Goal: Book appointment/travel/reservation

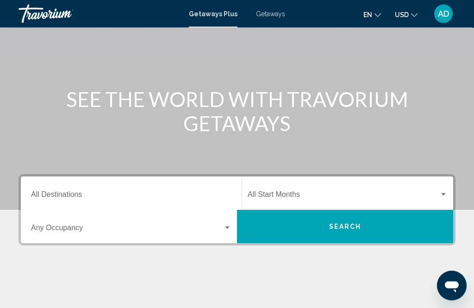
scroll to position [68, 0]
click at [81, 194] on input "Destination All Destinations" at bounding box center [131, 196] width 200 height 8
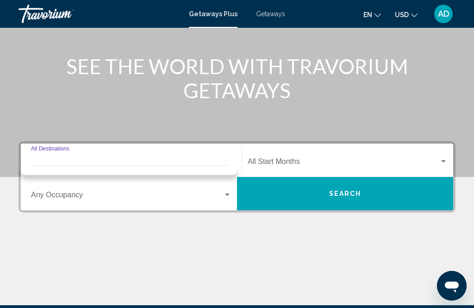
scroll to position [182, 0]
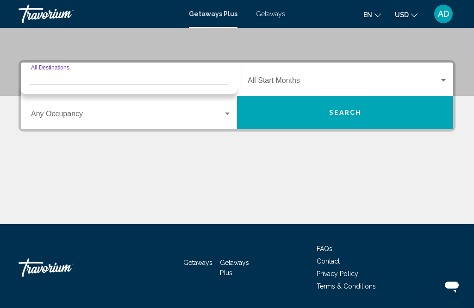
click at [279, 17] on span "Getaways" at bounding box center [270, 13] width 29 height 7
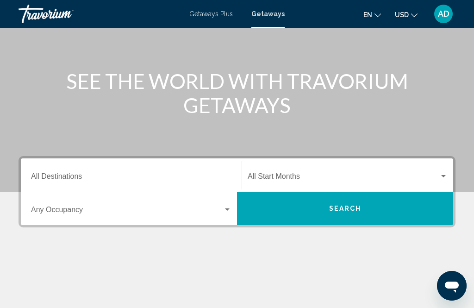
click at [80, 178] on input "Destination All Destinations" at bounding box center [131, 178] width 200 height 8
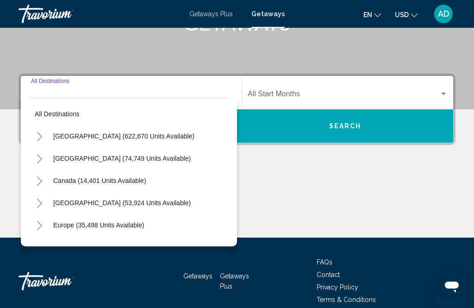
scroll to position [182, 0]
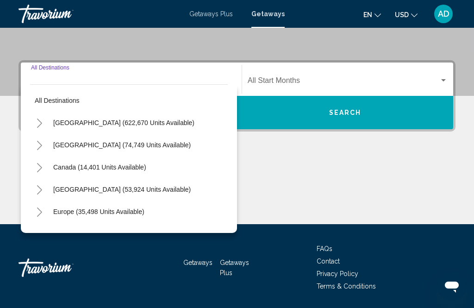
click at [40, 211] on icon "Toggle Europe (35,498 units available)" at bounding box center [39, 211] width 5 height 9
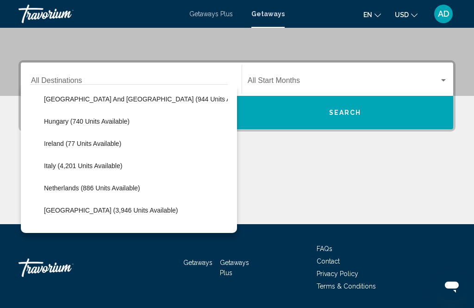
scroll to position [319, 0]
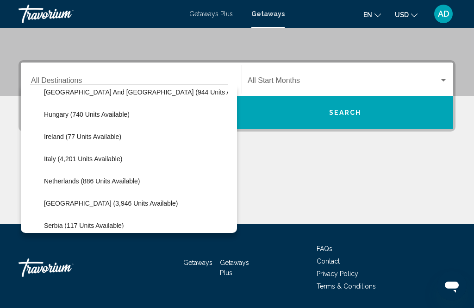
click at [86, 159] on span "Italy (4,201 units available)" at bounding box center [83, 158] width 78 height 7
type input "**********"
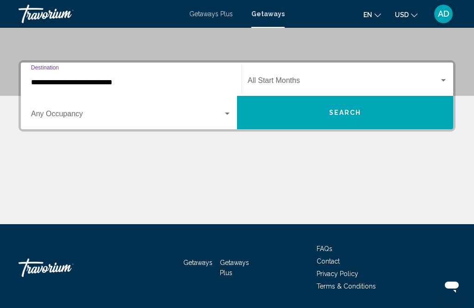
click at [444, 81] on div "Search widget" at bounding box center [443, 80] width 5 height 2
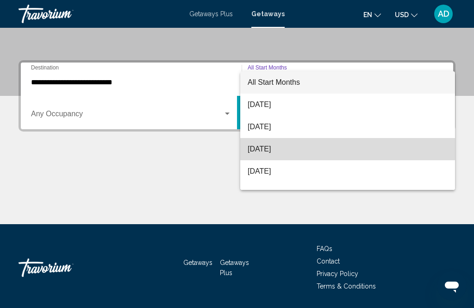
click at [288, 148] on span "October 2025" at bounding box center [348, 149] width 200 height 22
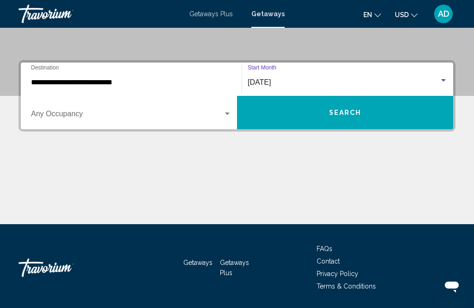
click at [358, 112] on span "Search" at bounding box center [345, 112] width 32 height 7
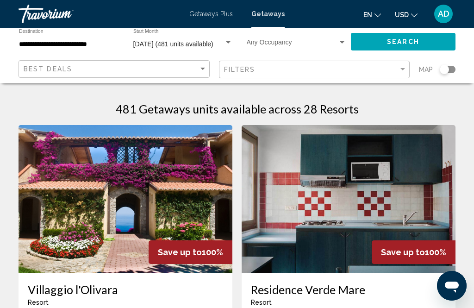
click at [449, 69] on div "Search widget" at bounding box center [448, 69] width 16 height 7
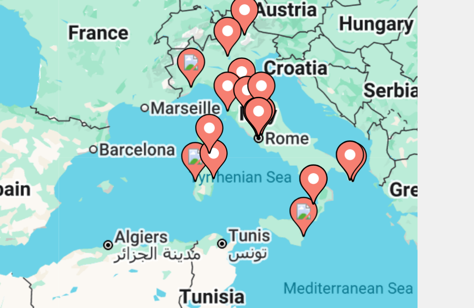
type input "**********"
click at [400, 170] on image "Main content" at bounding box center [403, 173] width 6 height 6
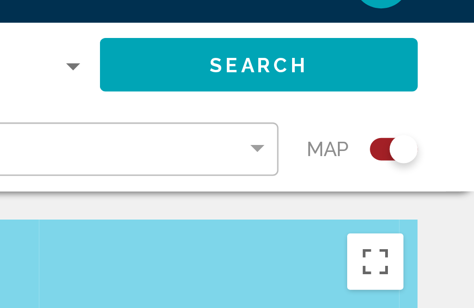
click at [446, 65] on div "Search widget" at bounding box center [450, 69] width 9 height 9
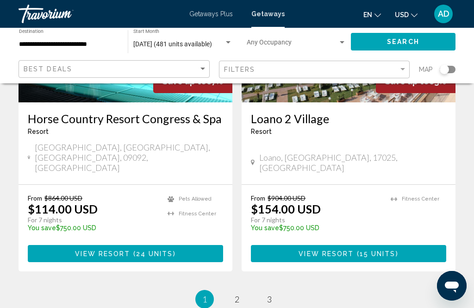
scroll to position [1808, 0]
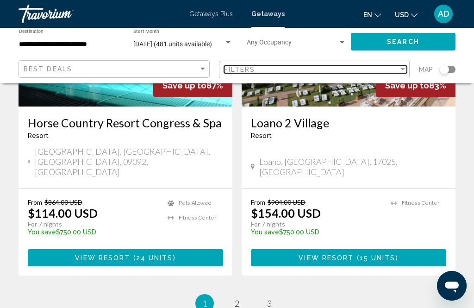
click at [403, 70] on div "Filter" at bounding box center [402, 69] width 5 height 2
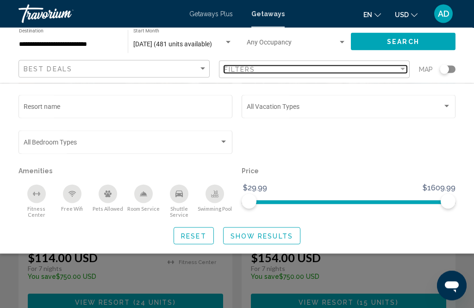
scroll to position [1764, 0]
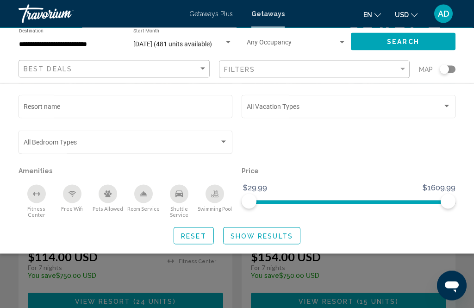
click at [443, 69] on div "Search widget" at bounding box center [444, 69] width 9 height 9
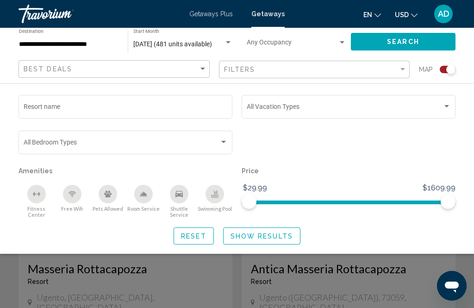
scroll to position [1295, 0]
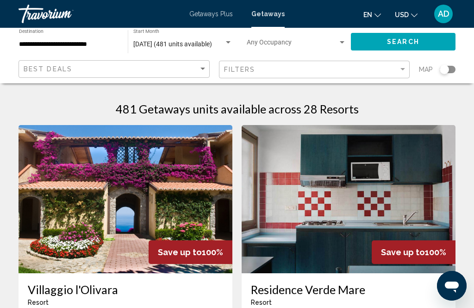
click at [444, 70] on div "Search widget" at bounding box center [444, 69] width 9 height 9
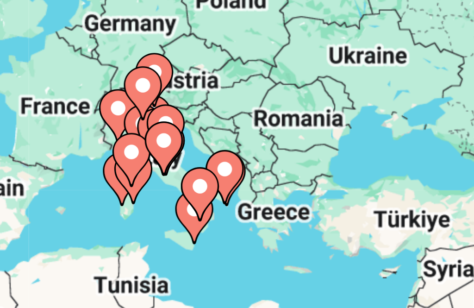
click at [293, 159] on image "Main content" at bounding box center [296, 162] width 6 height 6
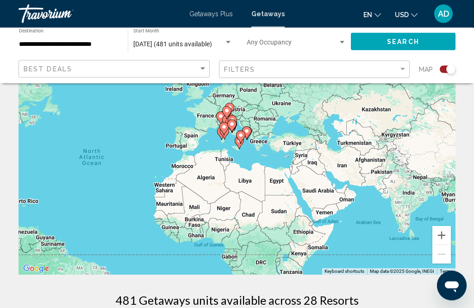
scroll to position [96, 0]
click at [443, 234] on button "Zoom in" at bounding box center [441, 235] width 19 height 19
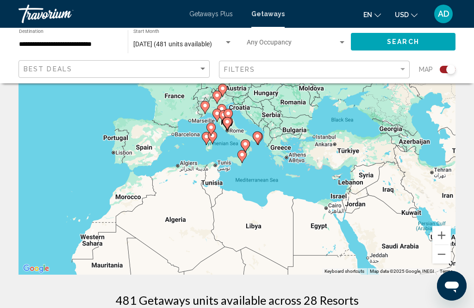
click at [445, 232] on button "Zoom in" at bounding box center [441, 235] width 19 height 19
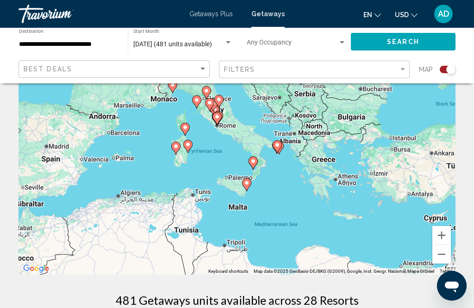
click at [442, 235] on button "Zoom in" at bounding box center [441, 235] width 19 height 19
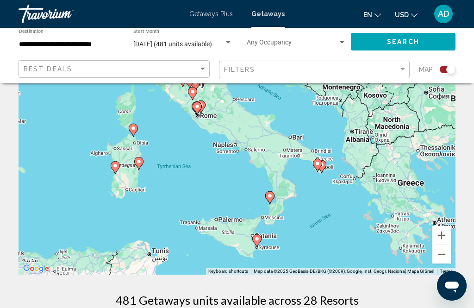
click at [443, 236] on button "Zoom in" at bounding box center [441, 235] width 19 height 19
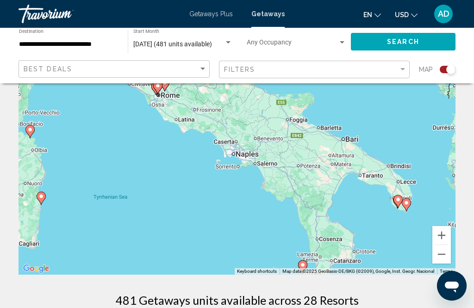
click at [441, 234] on button "Zoom in" at bounding box center [441, 235] width 19 height 19
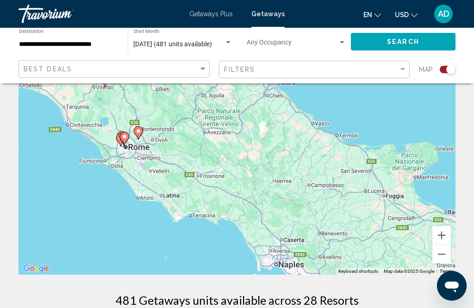
click at [442, 231] on button "Zoom in" at bounding box center [441, 235] width 19 height 19
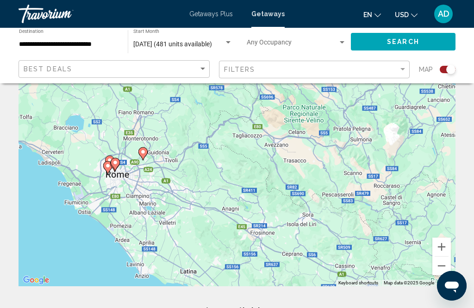
scroll to position [99, 0]
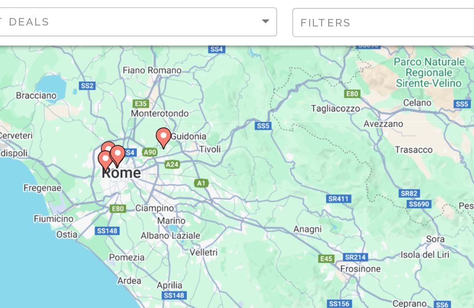
type input "**********"
click at [110, 146] on image "Main content" at bounding box center [113, 149] width 6 height 6
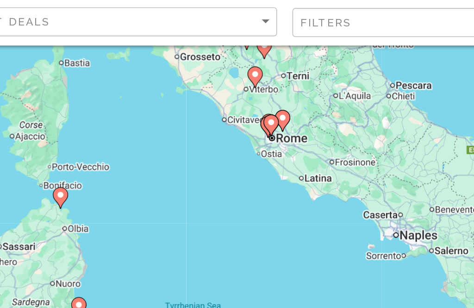
click at [203, 127] on image "Main content" at bounding box center [206, 130] width 6 height 6
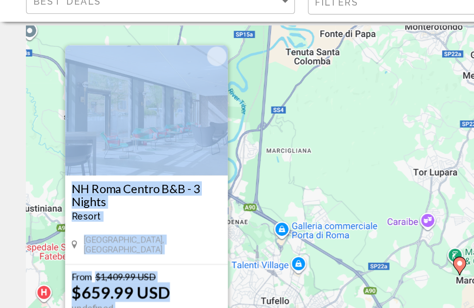
scroll to position [7, 0]
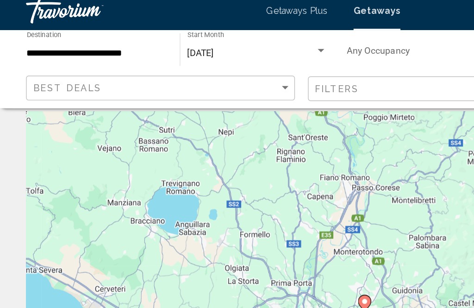
click at [279, 109] on div "To activate drag with keyboard, press Alt + Enter. Once in keyboard drag state,…" at bounding box center [237, 225] width 437 height 278
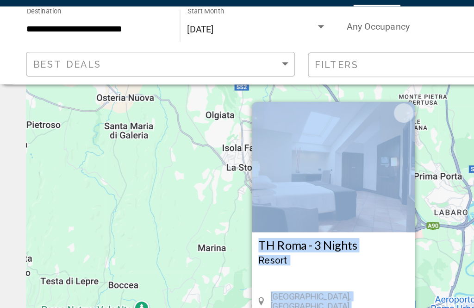
scroll to position [0, 0]
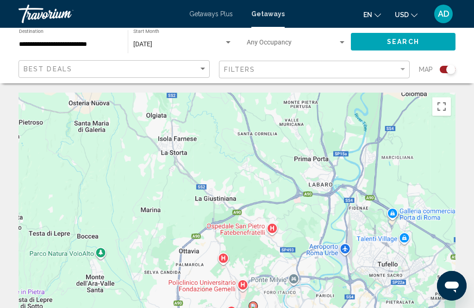
click at [349, 171] on div "To activate drag with keyboard, press Alt + Enter. Once in keyboard drag state,…" at bounding box center [237, 232] width 437 height 278
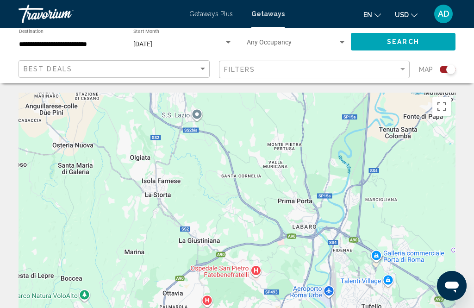
click at [340, 188] on div "To activate drag with keyboard, press Alt + Enter. Once in keyboard drag state,…" at bounding box center [237, 232] width 437 height 278
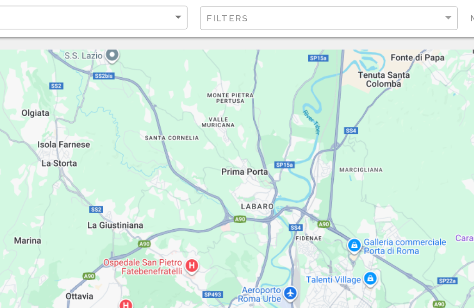
click at [263, 99] on div "To activate drag with keyboard, press Alt + Enter. Once in keyboard drag state,…" at bounding box center [237, 232] width 437 height 278
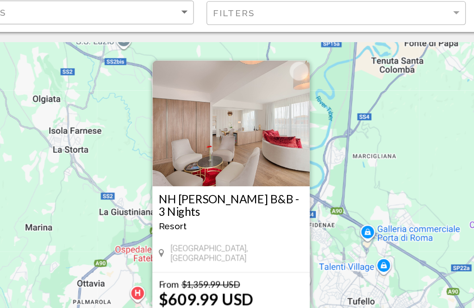
scroll to position [3, 0]
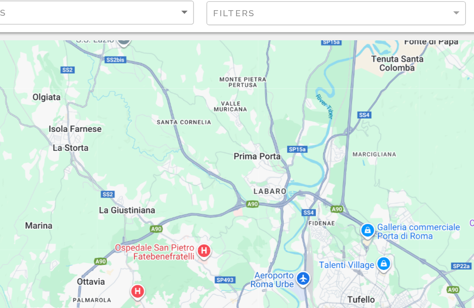
click at [266, 126] on div "To activate drag with keyboard, press Alt + Enter. Once in keyboard drag state,…" at bounding box center [237, 228] width 437 height 278
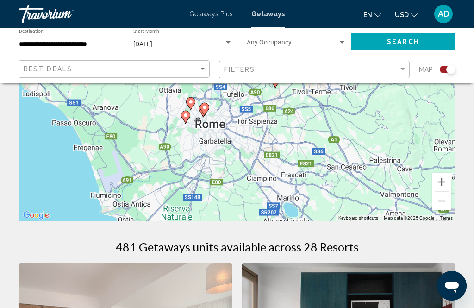
scroll to position [93, 0]
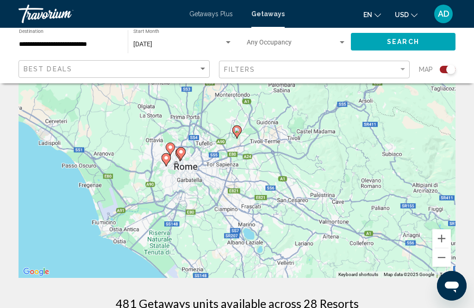
click at [295, 108] on div "To activate drag with keyboard, press Alt + Enter. Once in keyboard drag state,…" at bounding box center [237, 139] width 437 height 278
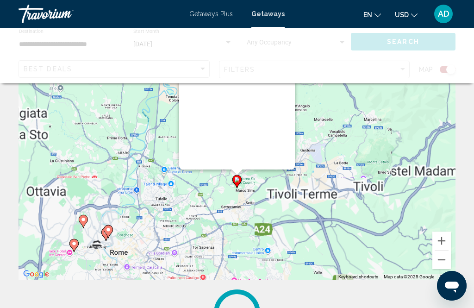
scroll to position [0, 0]
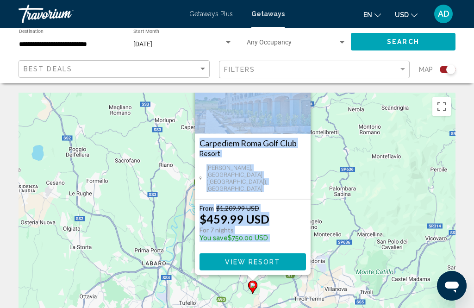
click at [362, 174] on div "To activate drag with keyboard, press Alt + Enter. Once in keyboard drag state,…" at bounding box center [237, 232] width 437 height 278
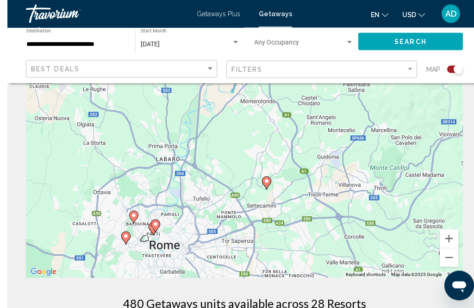
scroll to position [93, 0]
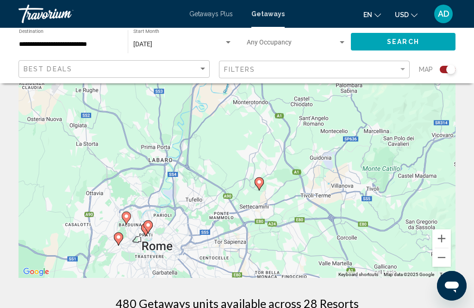
click at [443, 255] on button "Zoom out" at bounding box center [441, 257] width 19 height 19
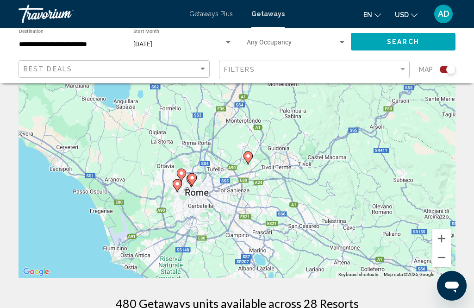
click at [445, 260] on button "Zoom out" at bounding box center [441, 257] width 19 height 19
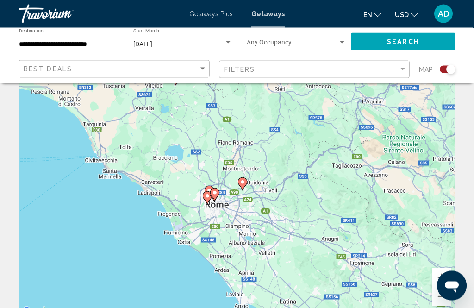
scroll to position [0, 0]
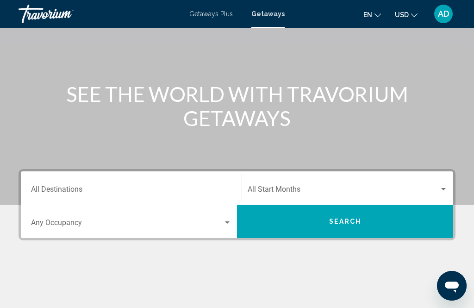
click at [106, 187] on input "Destination All Destinations" at bounding box center [131, 191] width 200 height 8
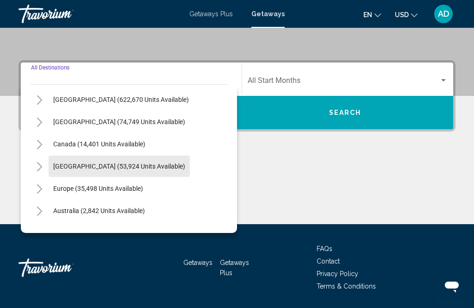
scroll to position [23, 0]
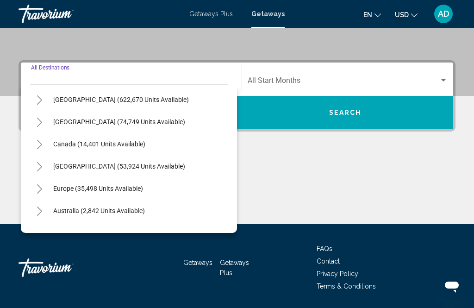
click at [40, 191] on icon "Toggle Europe (35,498 units available)" at bounding box center [39, 188] width 7 height 9
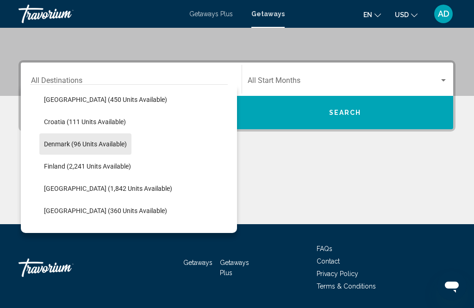
scroll to position [181, 0]
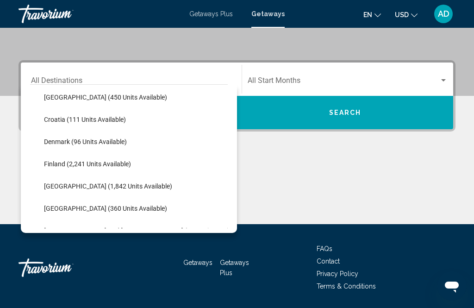
click at [100, 187] on span "France (1,842 units available)" at bounding box center [108, 185] width 128 height 7
type input "**********"
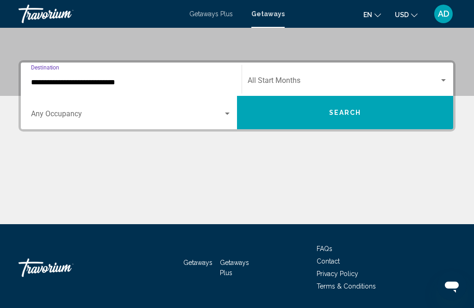
click at [447, 78] on div "Search widget" at bounding box center [443, 80] width 8 height 7
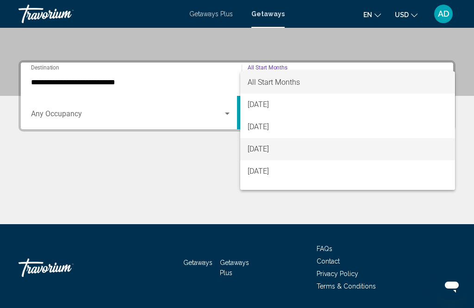
click at [290, 150] on span "October 2025" at bounding box center [348, 149] width 200 height 22
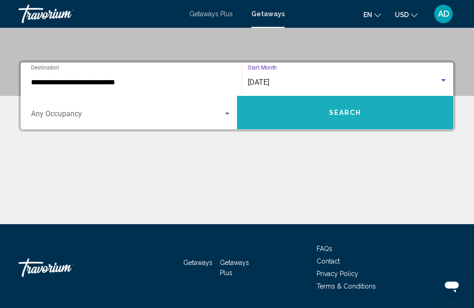
click at [353, 111] on span "Search" at bounding box center [345, 112] width 32 height 7
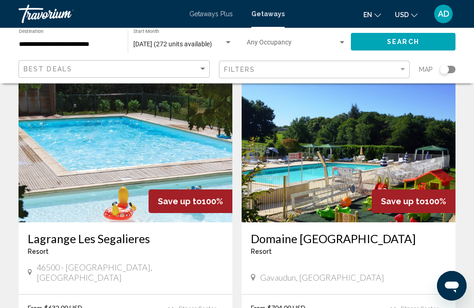
scroll to position [4, 0]
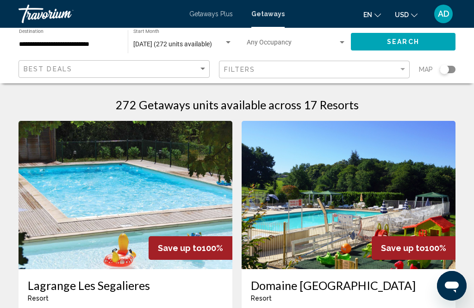
click at [450, 69] on div "Search widget" at bounding box center [448, 69] width 16 height 7
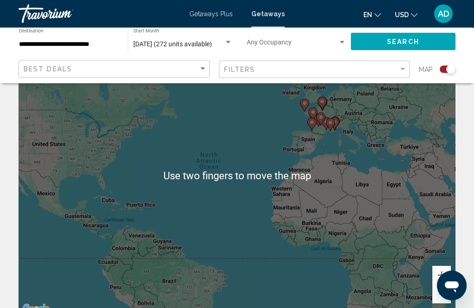
scroll to position [56, 0]
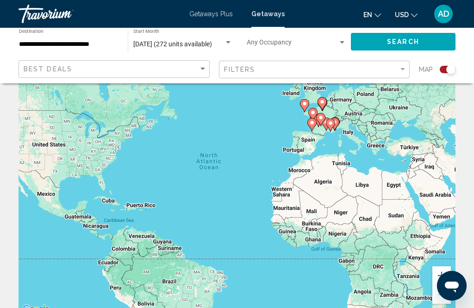
click at [445, 275] on button "Zoom in" at bounding box center [441, 275] width 19 height 19
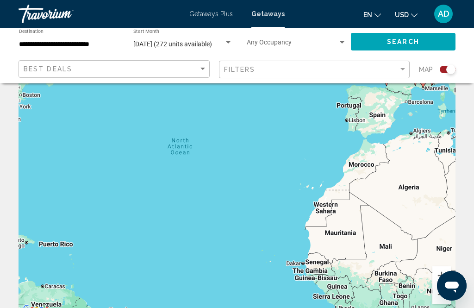
click at [446, 279] on button "Zoom in" at bounding box center [441, 275] width 19 height 19
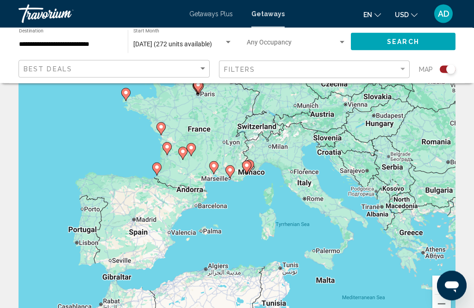
scroll to position [46, 0]
click at [446, 282] on button "Zoom in" at bounding box center [441, 285] width 19 height 19
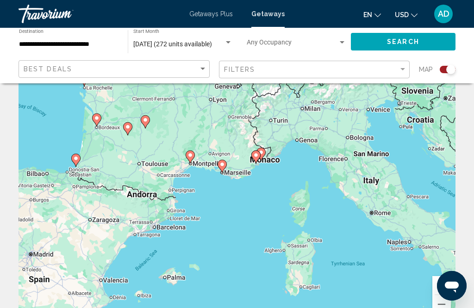
click at [443, 283] on button "Zoom in" at bounding box center [441, 285] width 19 height 19
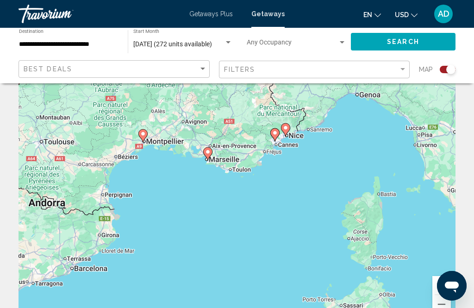
click at [444, 282] on button "Zoom in" at bounding box center [441, 285] width 19 height 19
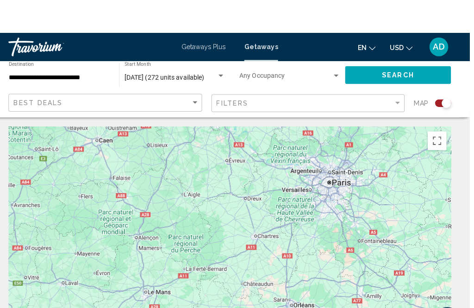
scroll to position [0, 0]
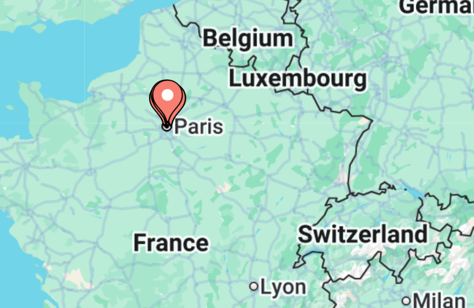
click at [287, 219] on image "Main content" at bounding box center [290, 222] width 6 height 6
click at [131, 93] on div "To activate drag with keyboard, press Alt + Enter. Once in keyboard drag state,…" at bounding box center [237, 232] width 437 height 278
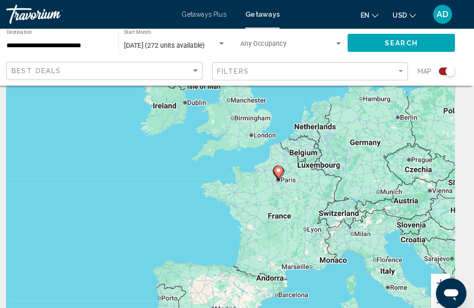
scroll to position [52, 0]
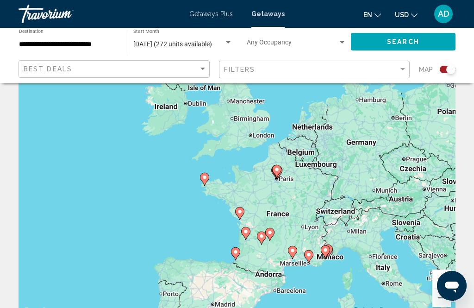
click at [440, 278] on button "Zoom in" at bounding box center [441, 278] width 19 height 19
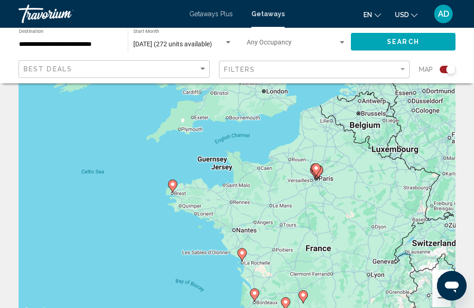
click at [442, 281] on button "Zoom in" at bounding box center [441, 278] width 19 height 19
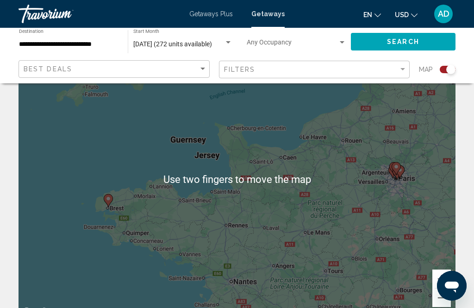
scroll to position [46, 0]
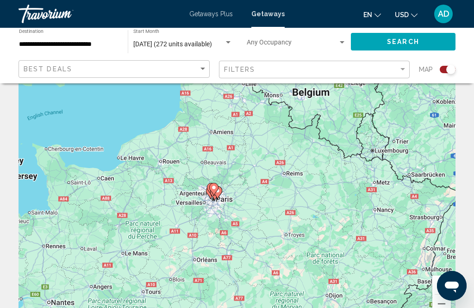
click at [444, 284] on button "Zoom in" at bounding box center [441, 284] width 19 height 19
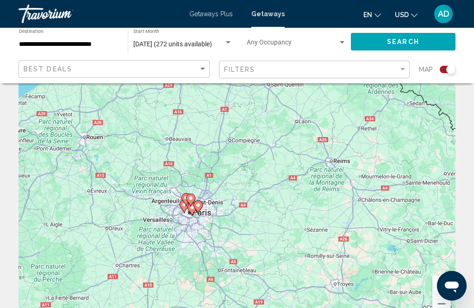
click at [441, 286] on button "Zoom in" at bounding box center [441, 284] width 19 height 19
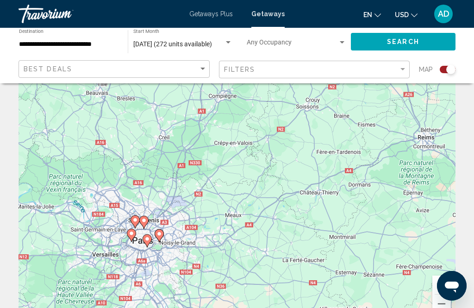
click at [447, 285] on button "Zoom in" at bounding box center [441, 284] width 19 height 19
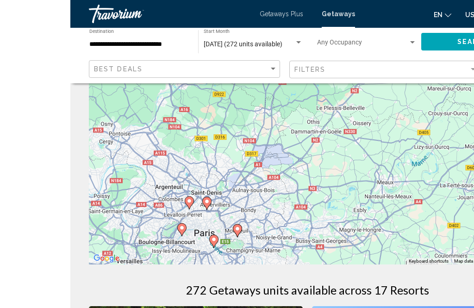
scroll to position [106, 0]
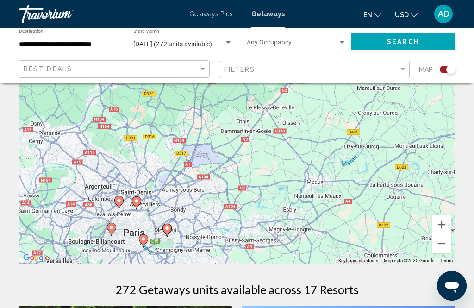
type input "**********"
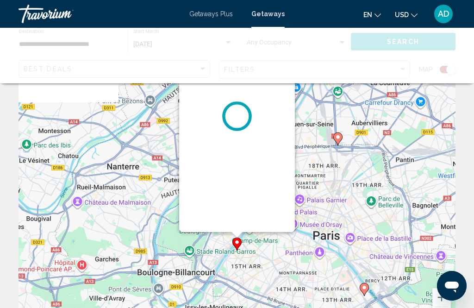
scroll to position [0, 0]
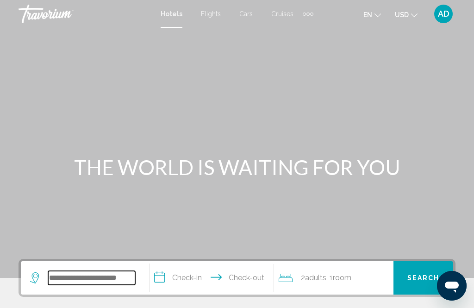
click at [110, 279] on input "Search widget" at bounding box center [91, 278] width 87 height 14
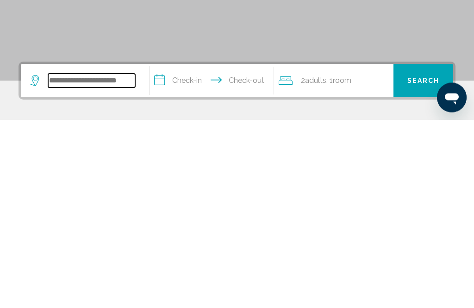
click at [96, 262] on input "Search widget" at bounding box center [91, 269] width 87 height 14
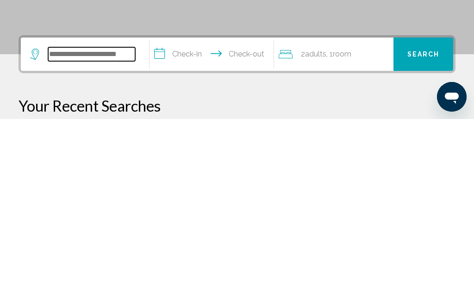
scroll to position [40, 0]
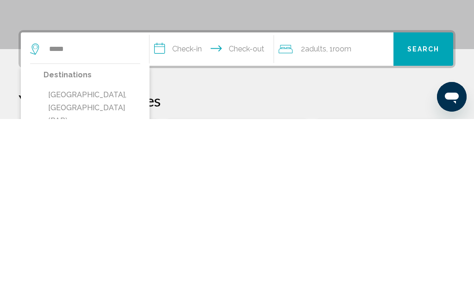
click at [95, 275] on button "[GEOGRAPHIC_DATA], [GEOGRAPHIC_DATA] (PAR)" at bounding box center [92, 297] width 97 height 44
type input "**********"
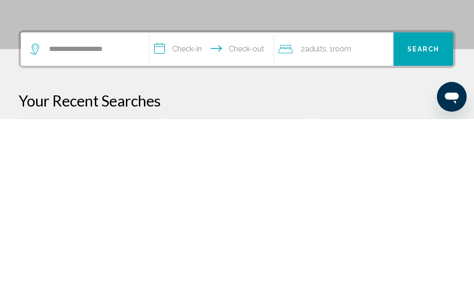
click at [184, 221] on input "**********" at bounding box center [214, 239] width 128 height 36
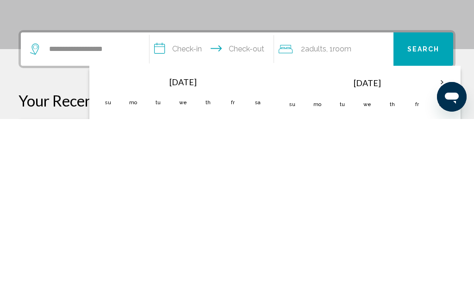
scroll to position [229, 0]
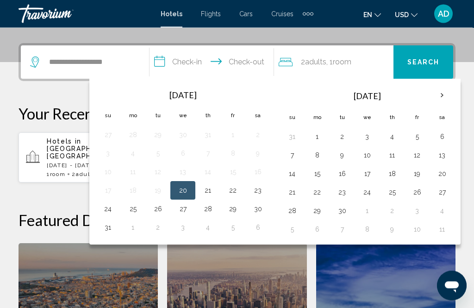
click at [449, 90] on th "Next month" at bounding box center [442, 96] width 25 height 20
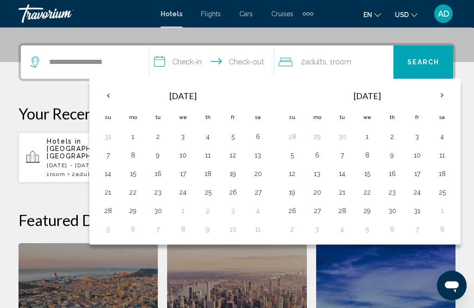
scroll to position [216, 0]
click at [444, 94] on th "Next month" at bounding box center [442, 95] width 25 height 20
click at [113, 213] on button "26" at bounding box center [107, 210] width 15 height 13
click at [190, 211] on button "29" at bounding box center [182, 210] width 15 height 13
type input "**********"
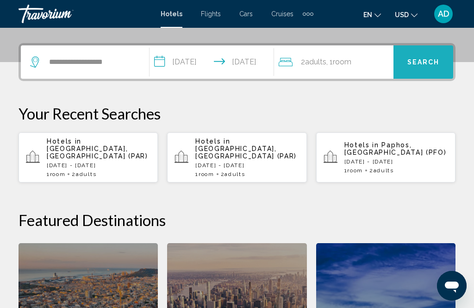
click at [424, 64] on span "Search" at bounding box center [423, 62] width 32 height 7
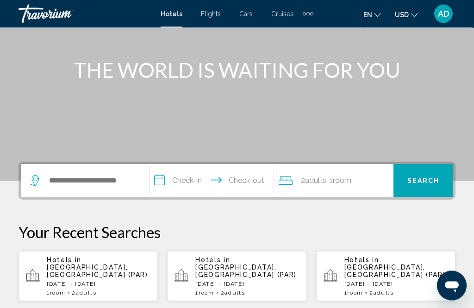
scroll to position [99, 0]
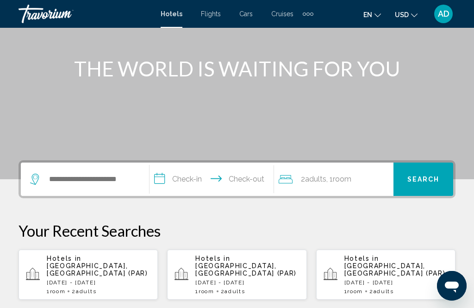
click at [107, 279] on p "[DATE] - [DATE]" at bounding box center [99, 282] width 104 height 6
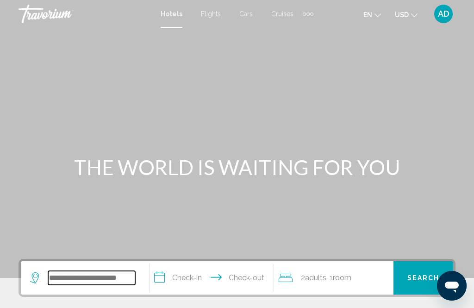
click at [100, 276] on input "Search widget" at bounding box center [91, 278] width 87 height 14
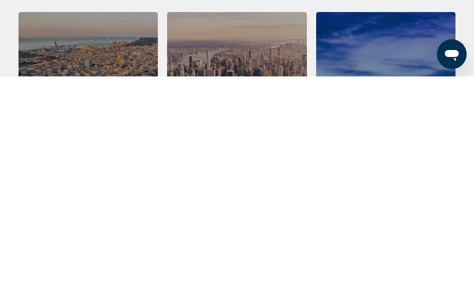
scroll to position [201, 0]
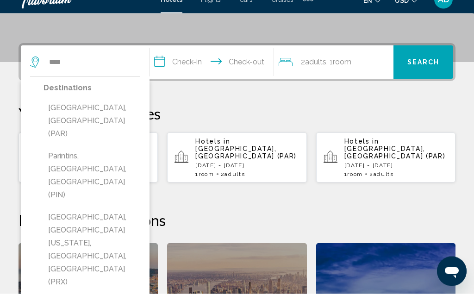
click at [91, 114] on button "[GEOGRAPHIC_DATA], [GEOGRAPHIC_DATA] (PAR)" at bounding box center [92, 136] width 97 height 44
type input "**********"
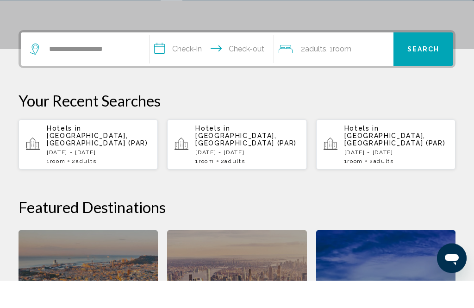
click at [193, 60] on input "**********" at bounding box center [214, 78] width 128 height 36
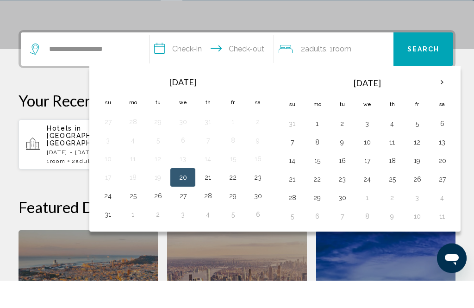
scroll to position [229, 0]
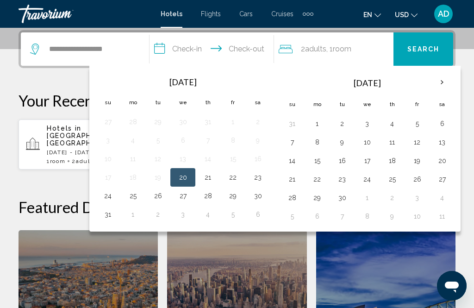
click at [452, 82] on th "Next month" at bounding box center [442, 82] width 25 height 20
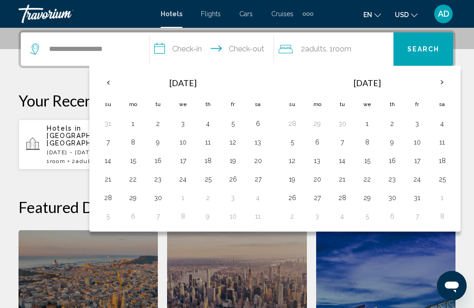
click at [299, 199] on button "26" at bounding box center [292, 197] width 15 height 13
click at [374, 198] on button "29" at bounding box center [367, 197] width 15 height 13
type input "**********"
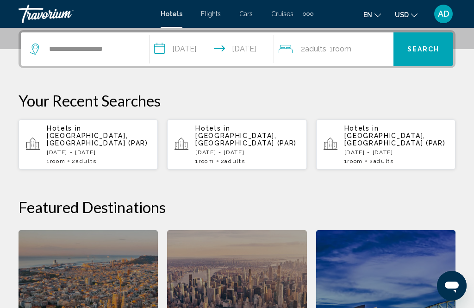
click at [432, 52] on span "Search" at bounding box center [423, 49] width 32 height 7
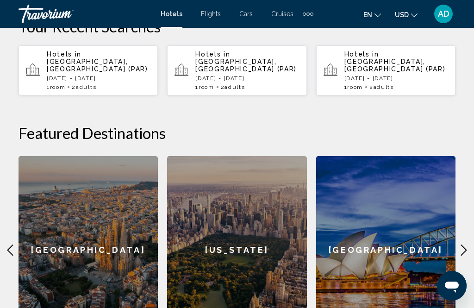
scroll to position [185, 0]
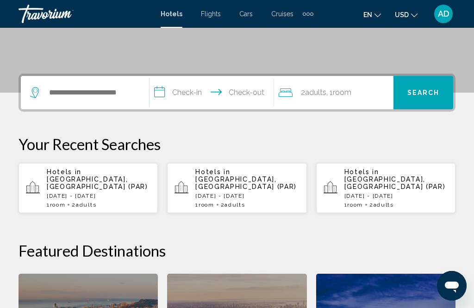
click at [248, 193] on p "[DATE] - [DATE]" at bounding box center [247, 196] width 104 height 6
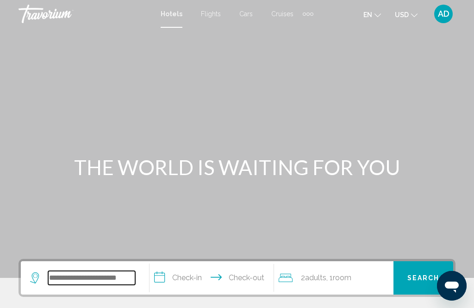
click at [93, 276] on input "Search widget" at bounding box center [91, 278] width 87 height 14
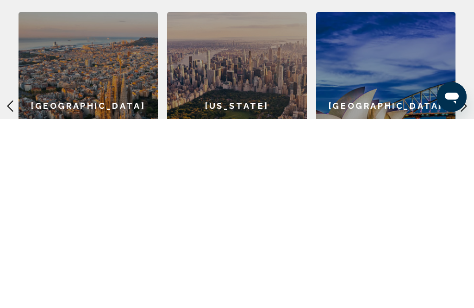
scroll to position [218, 0]
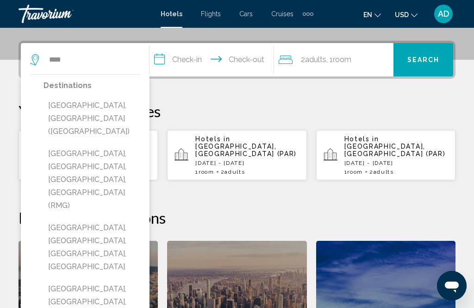
click at [105, 106] on button "Rome, Italy (ROM)" at bounding box center [92, 119] width 97 height 44
type input "**********"
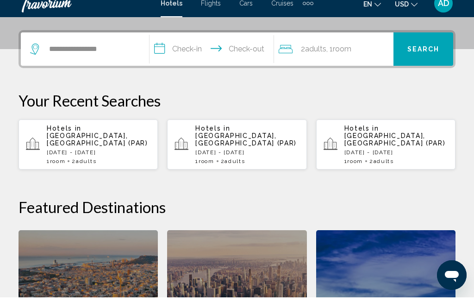
click at [205, 48] on input "**********" at bounding box center [214, 61] width 128 height 36
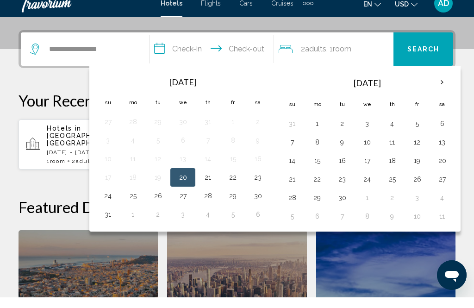
scroll to position [229, 0]
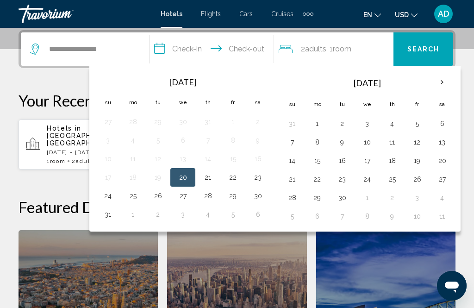
click at [444, 87] on th "Next month" at bounding box center [442, 82] width 25 height 20
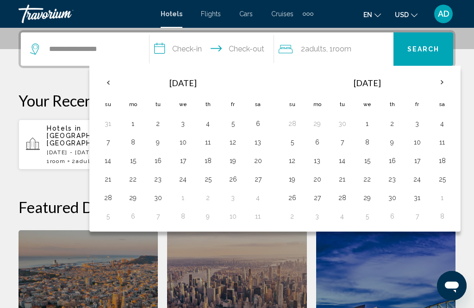
click at [449, 81] on th "Next month" at bounding box center [442, 82] width 25 height 20
click at [115, 198] on button "26" at bounding box center [107, 197] width 15 height 13
click at [185, 199] on button "29" at bounding box center [182, 197] width 15 height 13
type input "**********"
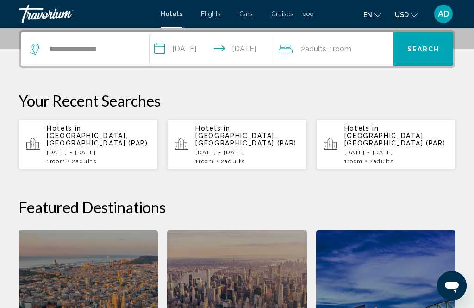
click at [422, 52] on span "Search" at bounding box center [423, 49] width 32 height 7
